Goal: Information Seeking & Learning: Learn about a topic

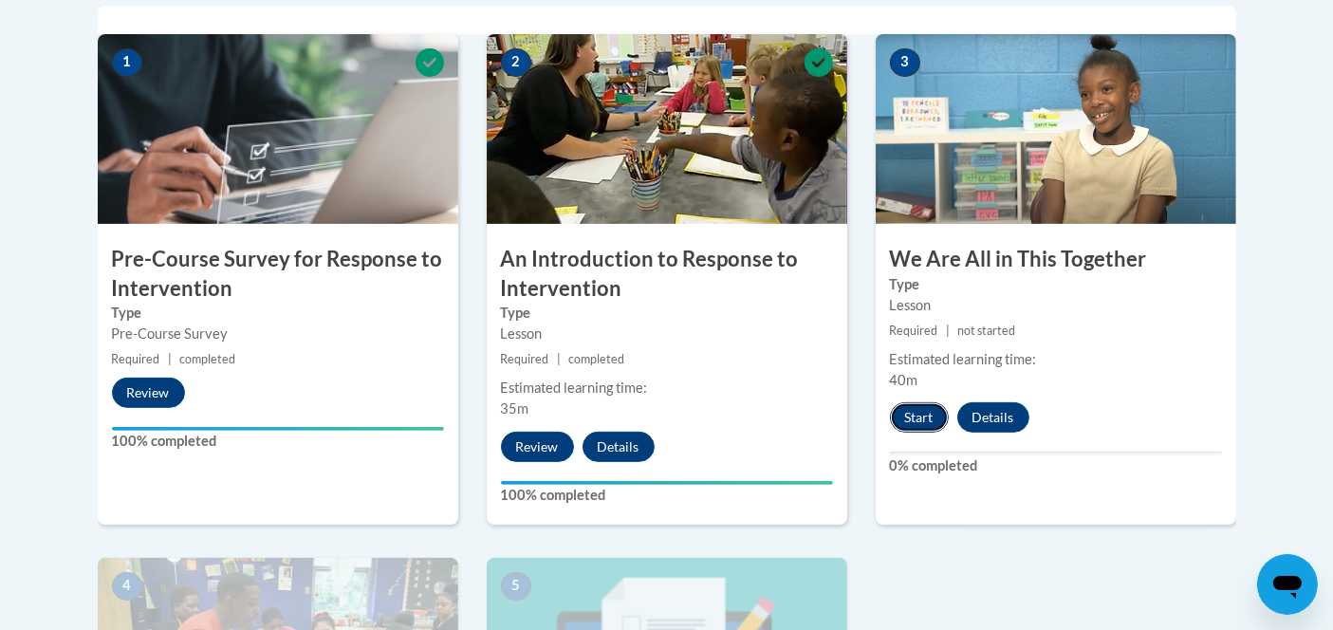
click at [921, 416] on button "Start" at bounding box center [919, 417] width 59 height 30
